Goal: Information Seeking & Learning: Stay updated

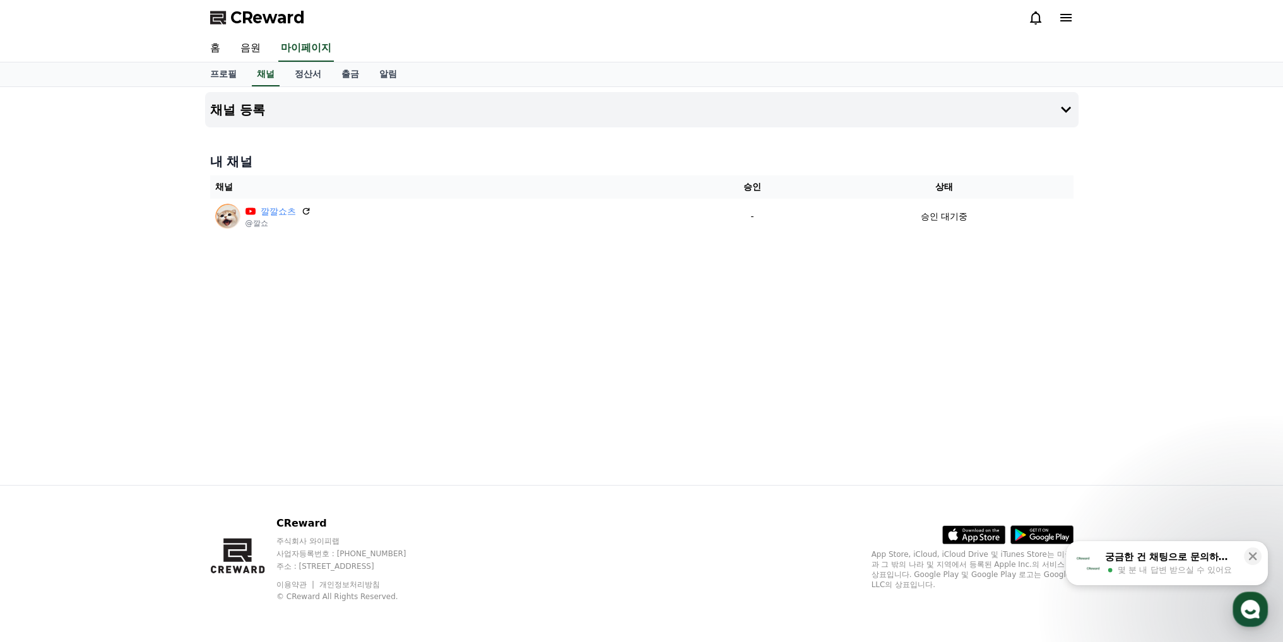
click at [264, 21] on span "CReward" at bounding box center [267, 18] width 74 height 20
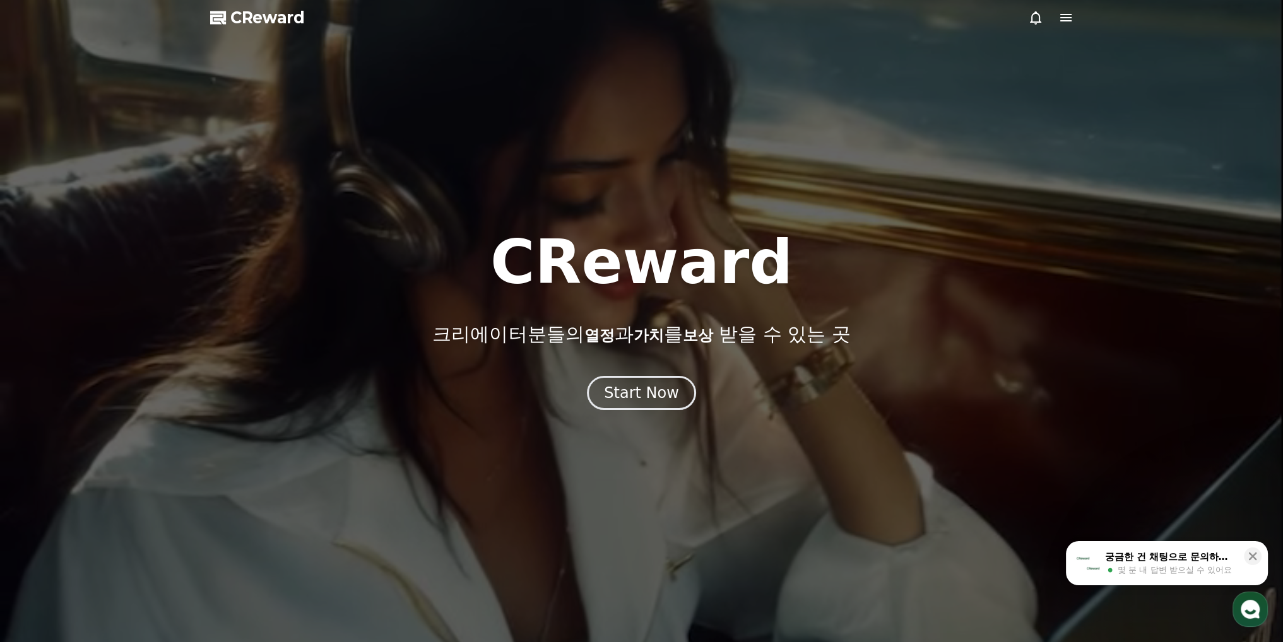
click at [1064, 23] on icon at bounding box center [1065, 17] width 15 height 15
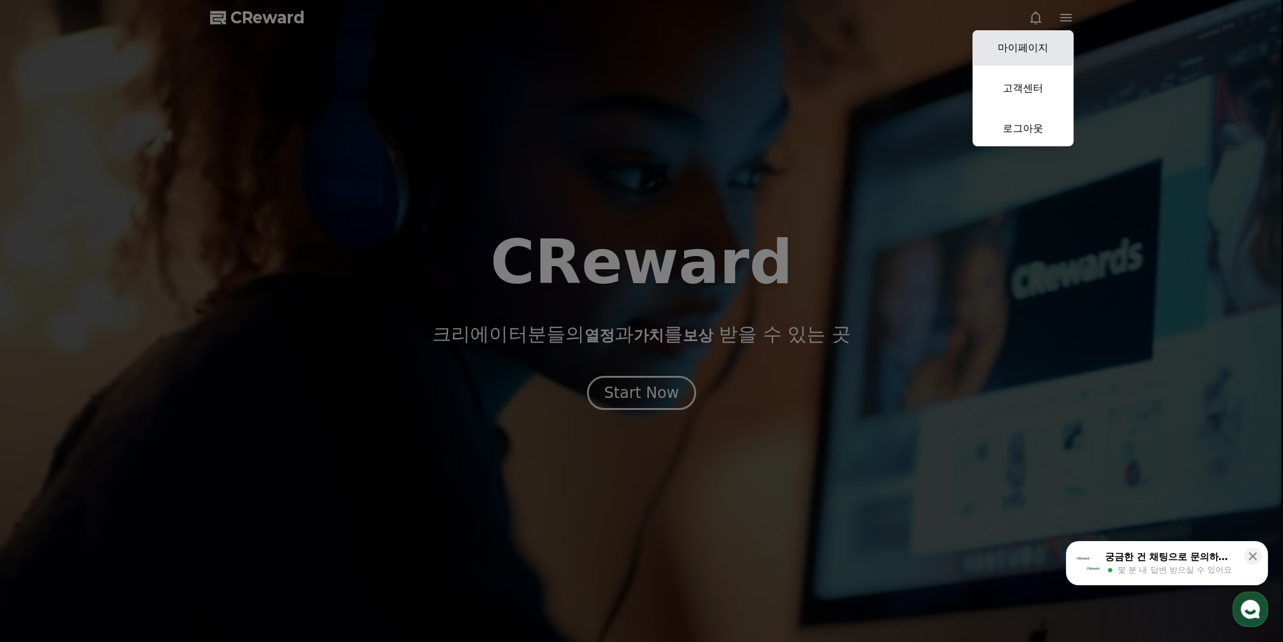
click at [1040, 52] on link "마이페이지" at bounding box center [1022, 47] width 101 height 35
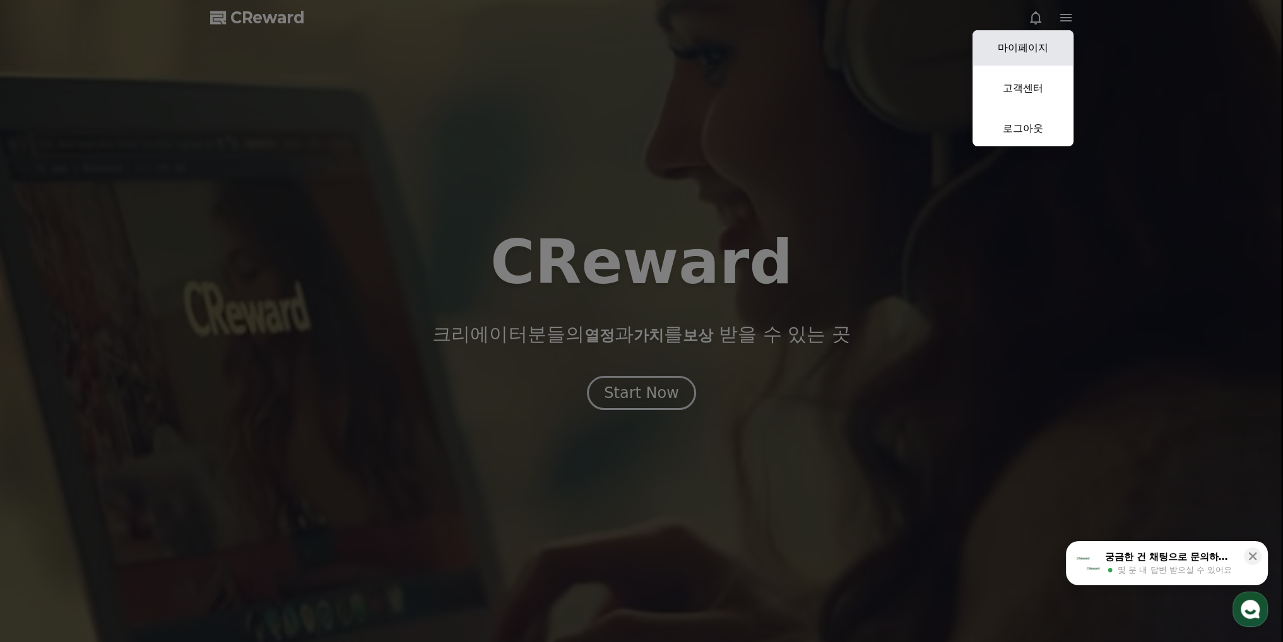
select select "**********"
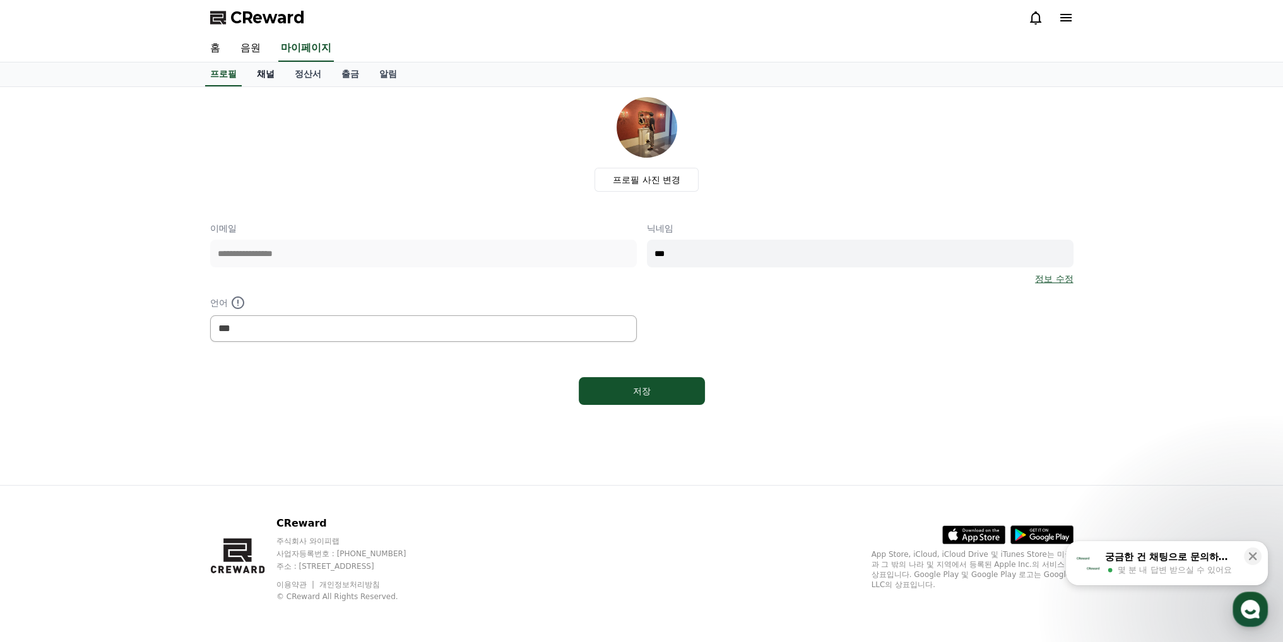
click at [269, 77] on link "채널" at bounding box center [266, 74] width 38 height 24
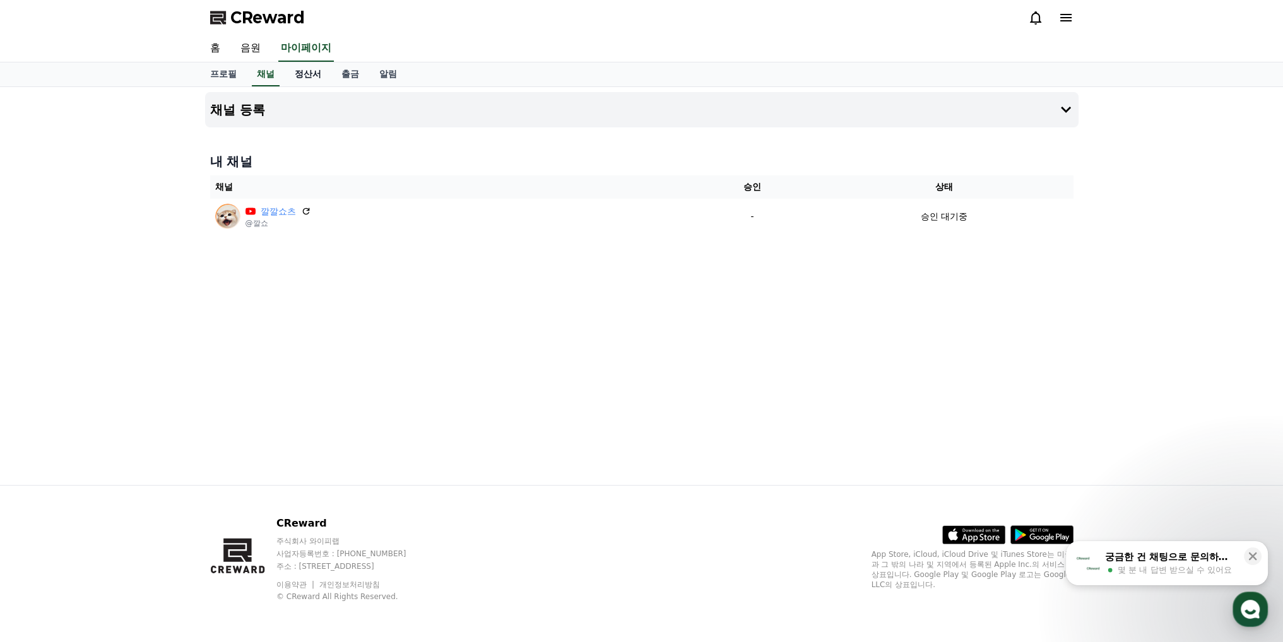
click at [304, 80] on link "정산서" at bounding box center [308, 74] width 47 height 24
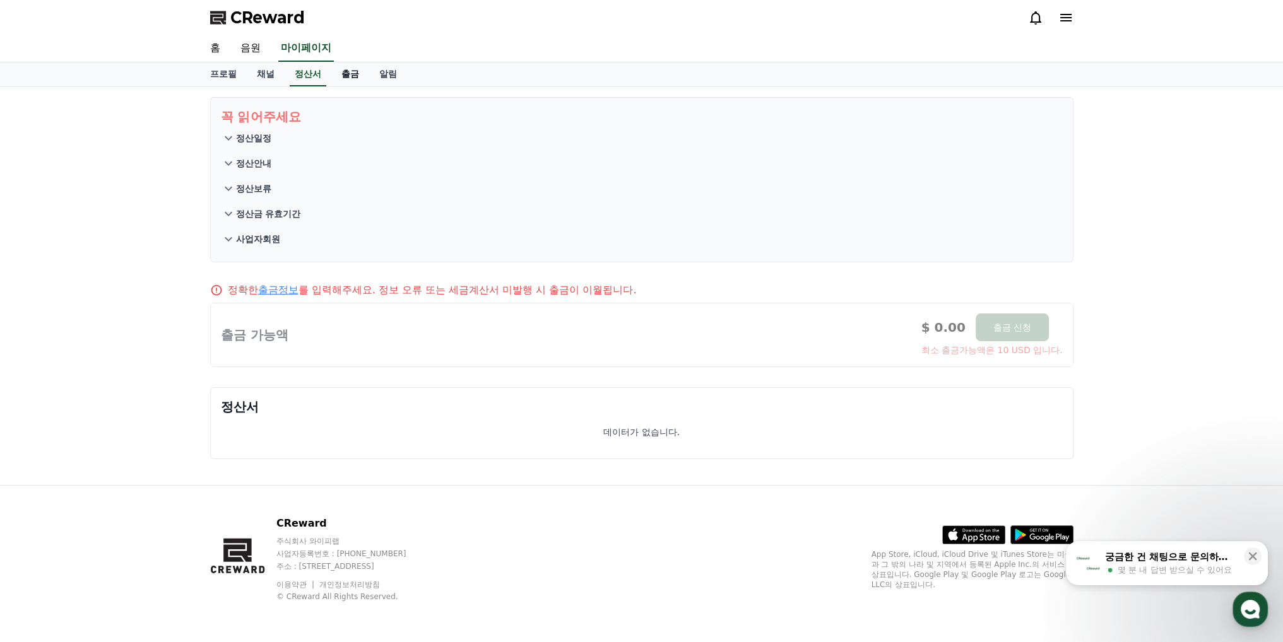
click at [358, 80] on link "출금" at bounding box center [350, 74] width 38 height 24
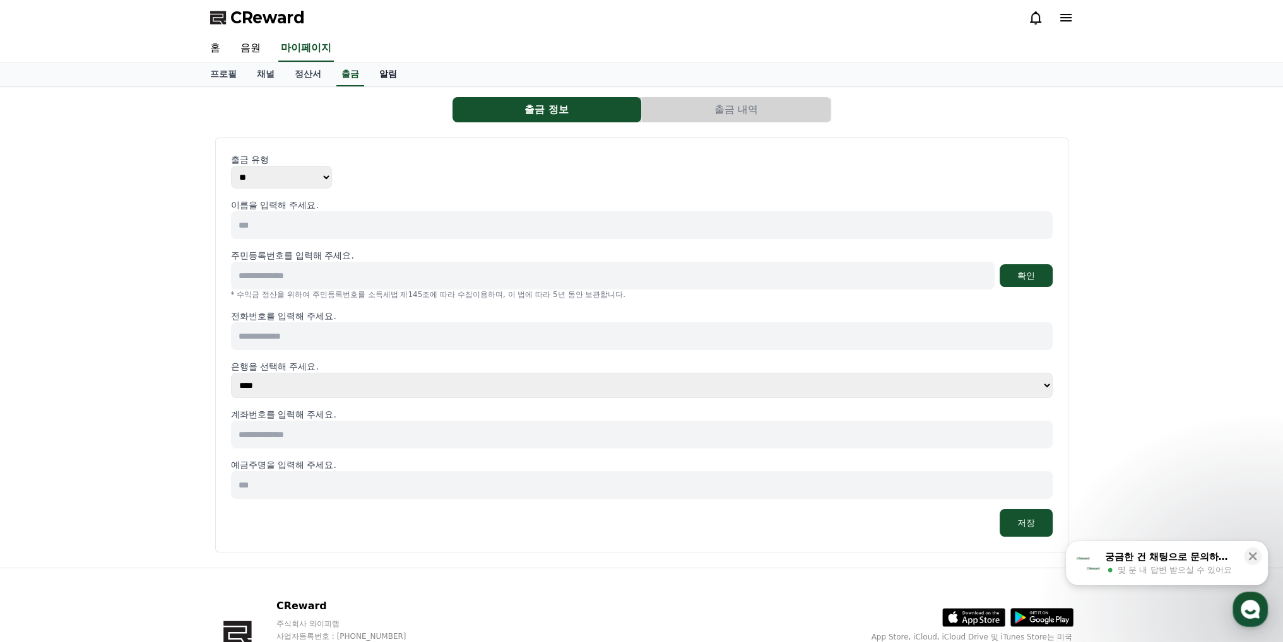
click at [387, 76] on link "알림" at bounding box center [388, 74] width 38 height 24
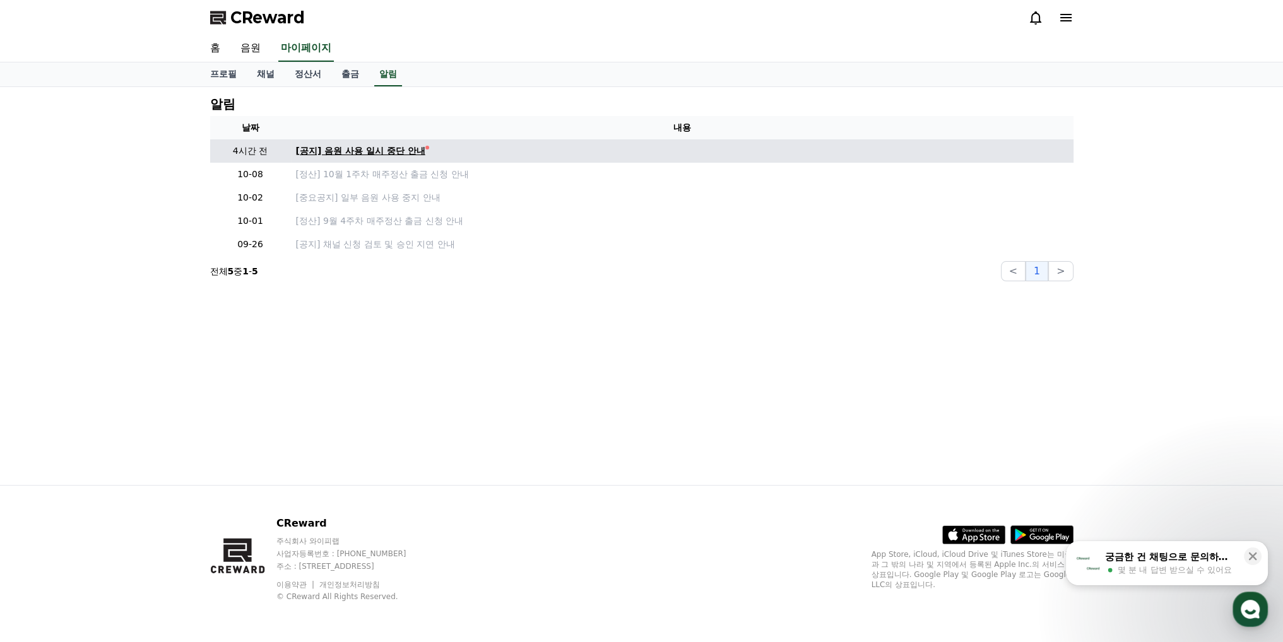
click at [418, 155] on div "[공지] 음원 사용 일시 중단 안내" at bounding box center [360, 150] width 129 height 13
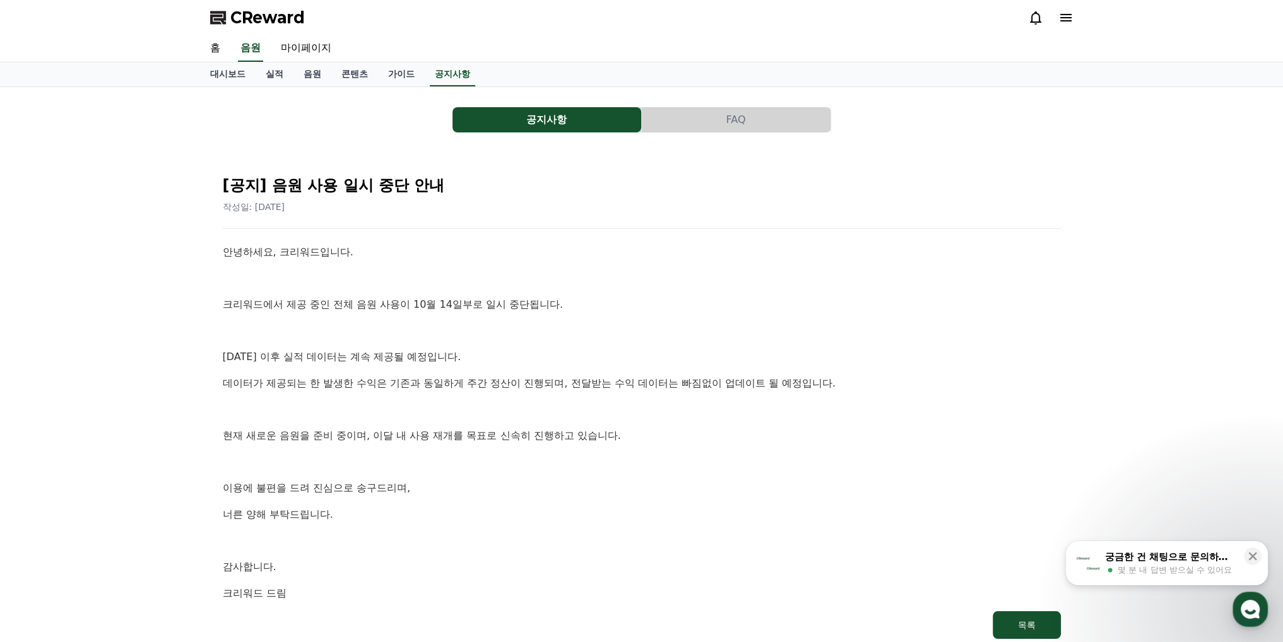
click at [659, 358] on p "[DATE] 이후 실적 데이터는 계속 제공될 예정입니다." at bounding box center [642, 357] width 838 height 16
click at [440, 456] on p at bounding box center [642, 462] width 838 height 16
